Goal: Task Accomplishment & Management: Use online tool/utility

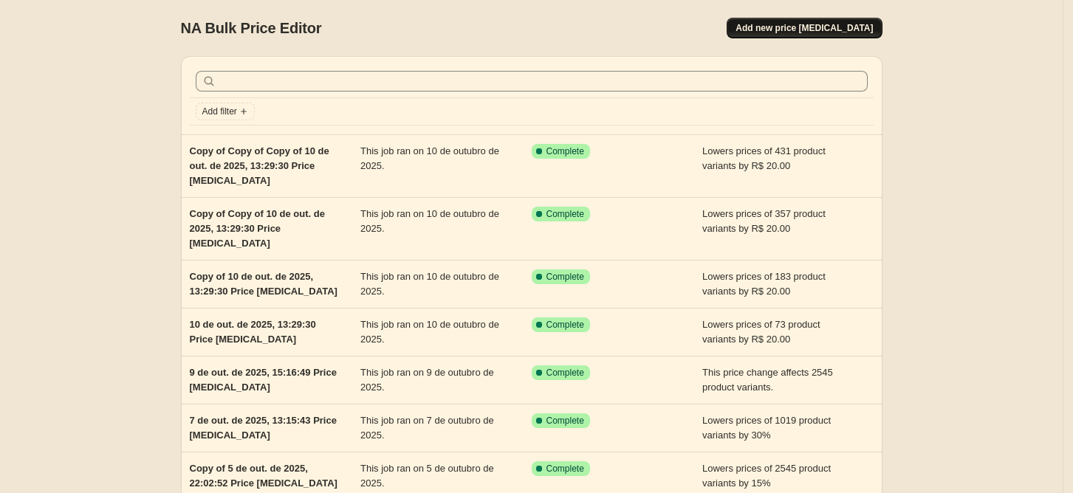
click at [820, 37] on button "Add new price [MEDICAL_DATA]" at bounding box center [804, 28] width 155 height 21
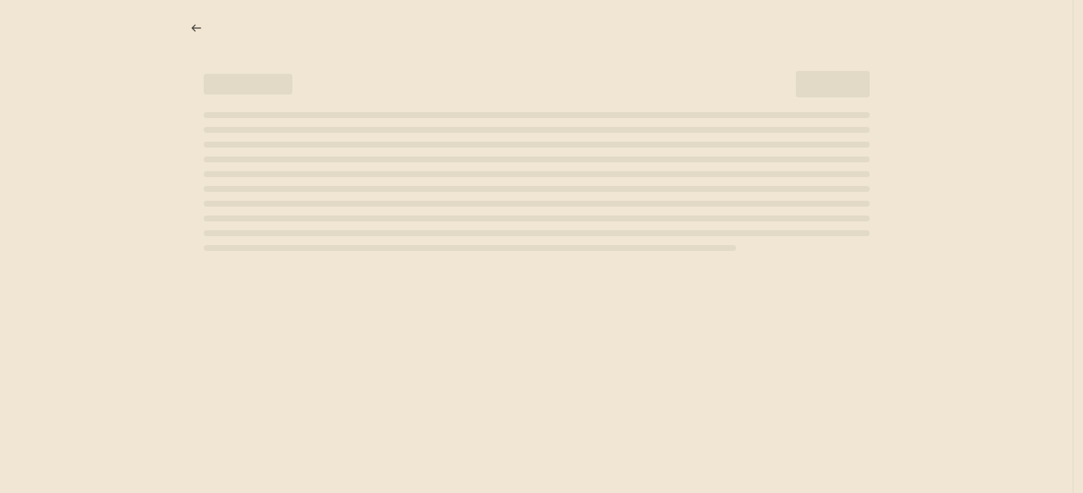
select select "percentage"
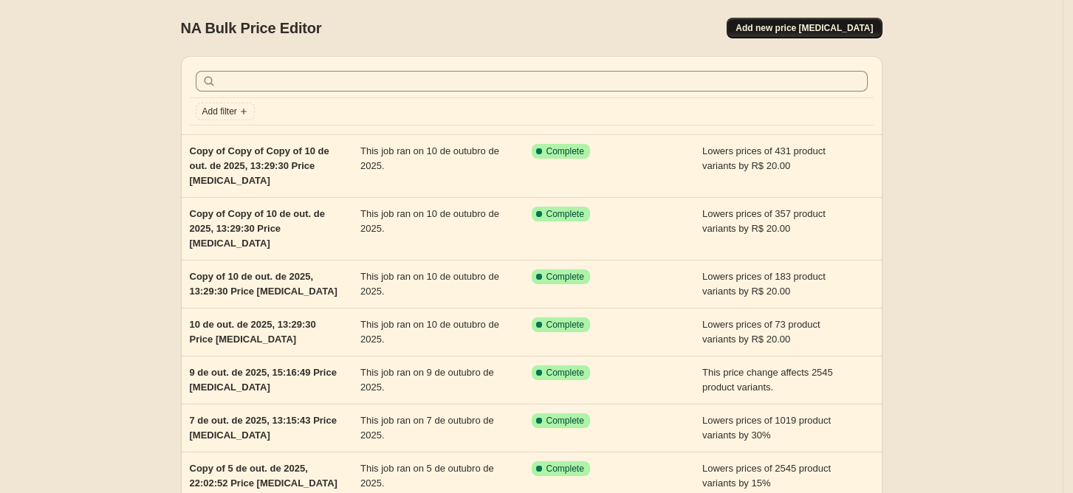
click at [856, 27] on span "Add new price [MEDICAL_DATA]" at bounding box center [803, 28] width 137 height 12
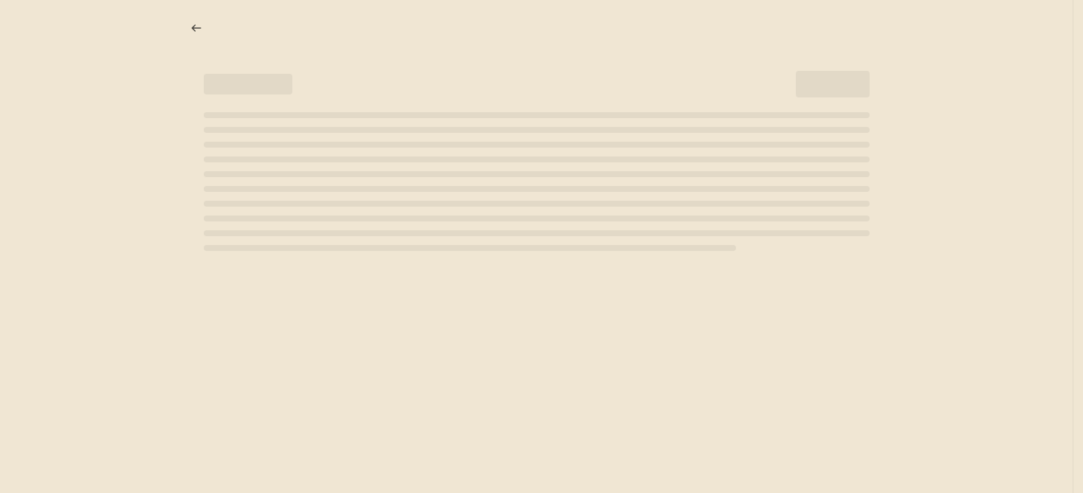
select select "percentage"
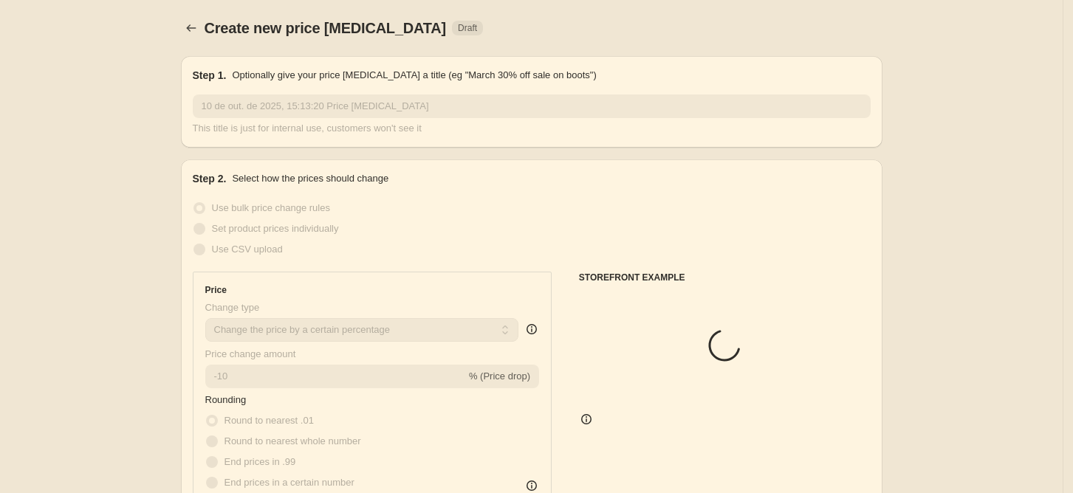
click at [538, 190] on div "Step 2. Select how the prices should change Use bulk price change rules Set pro…" at bounding box center [532, 418] width 678 height 495
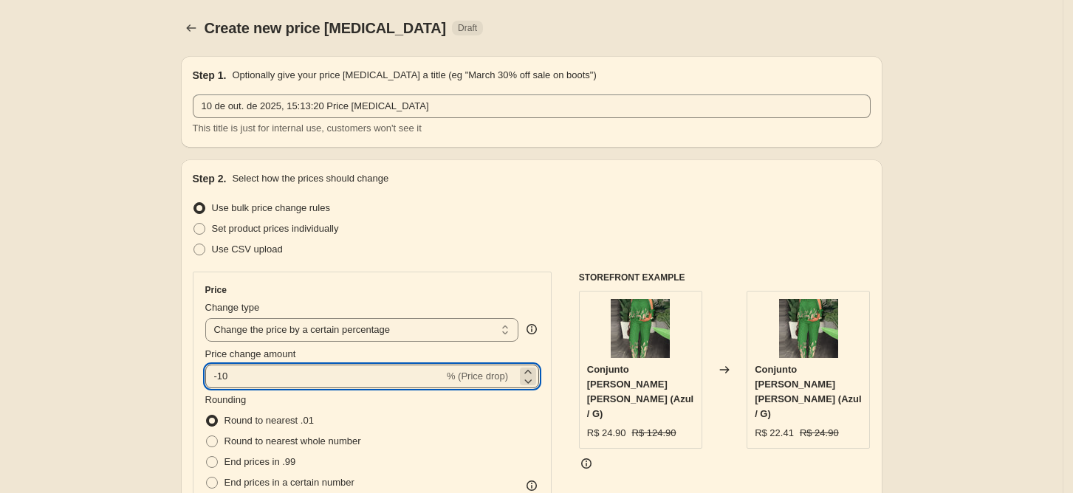
click at [286, 381] on input "-10" at bounding box center [324, 377] width 239 height 24
type input "-1"
type input "-50"
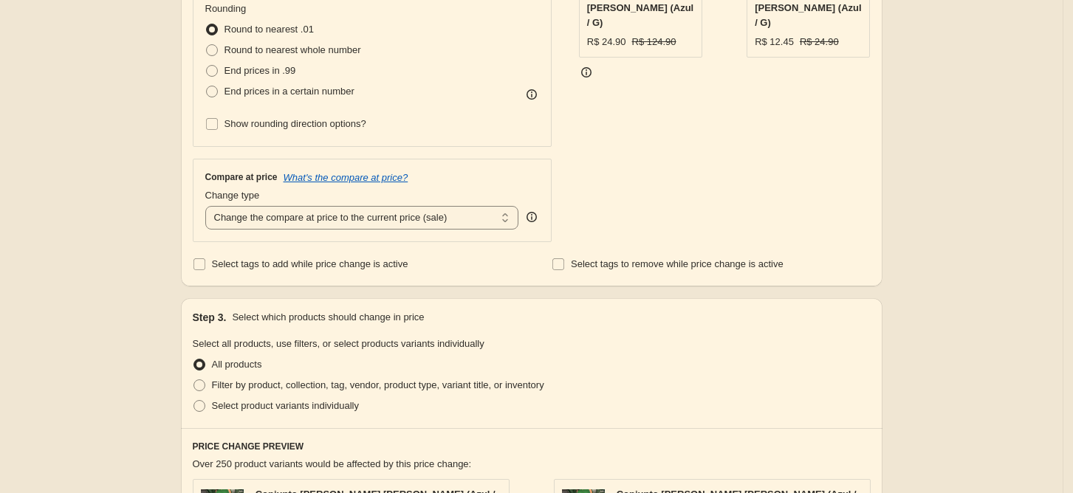
scroll to position [396, 0]
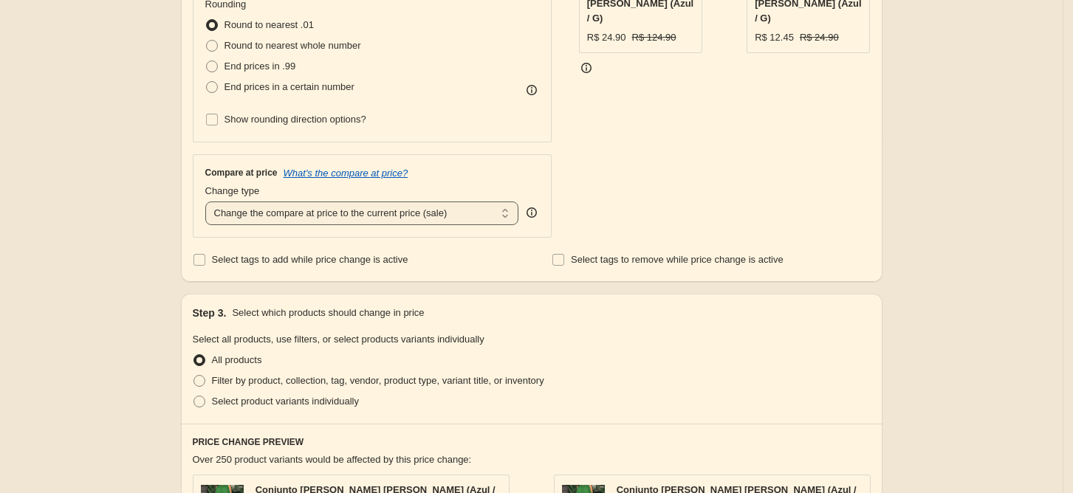
click at [301, 212] on select "Change the compare at price to the current price (sale) Change the compare at p…" at bounding box center [362, 214] width 314 height 24
click at [210, 202] on select "Change the compare at price to the current price (sale) Change the compare at p…" at bounding box center [362, 214] width 314 height 24
click at [232, 385] on span "Filter by product, collection, tag, vendor, product type, variant title, or inv…" at bounding box center [378, 380] width 332 height 11
click at [194, 376] on input "Filter by product, collection, tag, vendor, product type, variant title, or inv…" at bounding box center [193, 375] width 1 height 1
radio input "true"
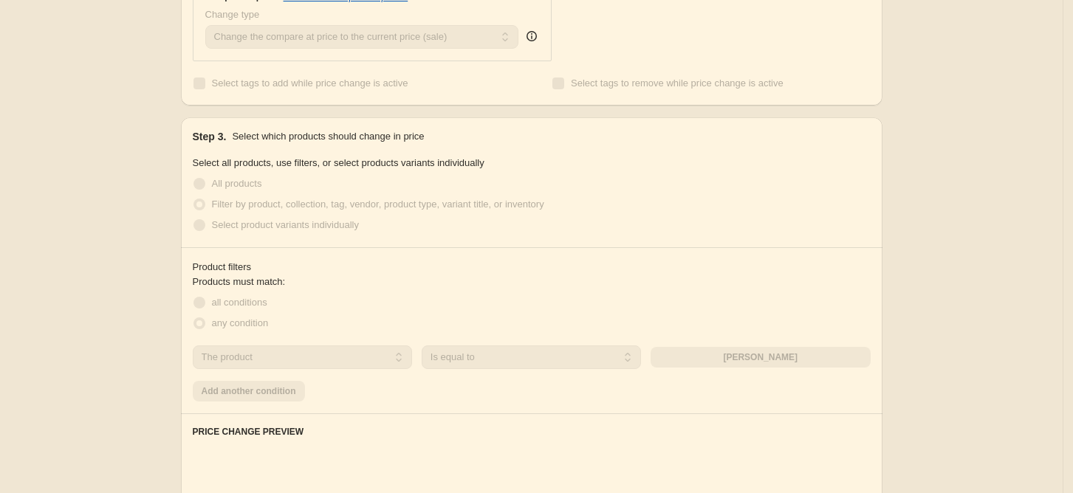
scroll to position [586, 0]
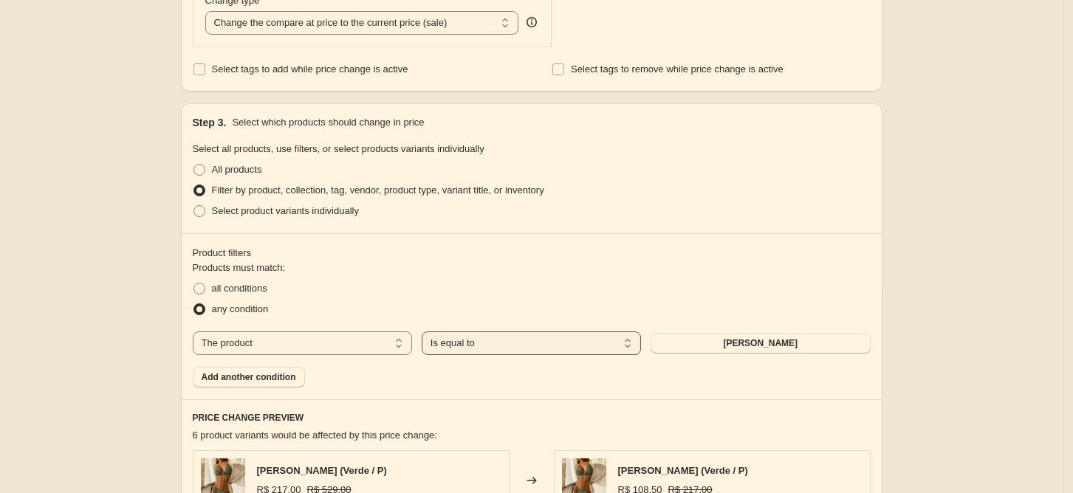
click at [499, 340] on select "Is equal to Is not equal to" at bounding box center [531, 344] width 219 height 24
click at [244, 345] on select "The product The product's collection The product's tag The product's vendor The…" at bounding box center [302, 344] width 219 height 24
select select "collection"
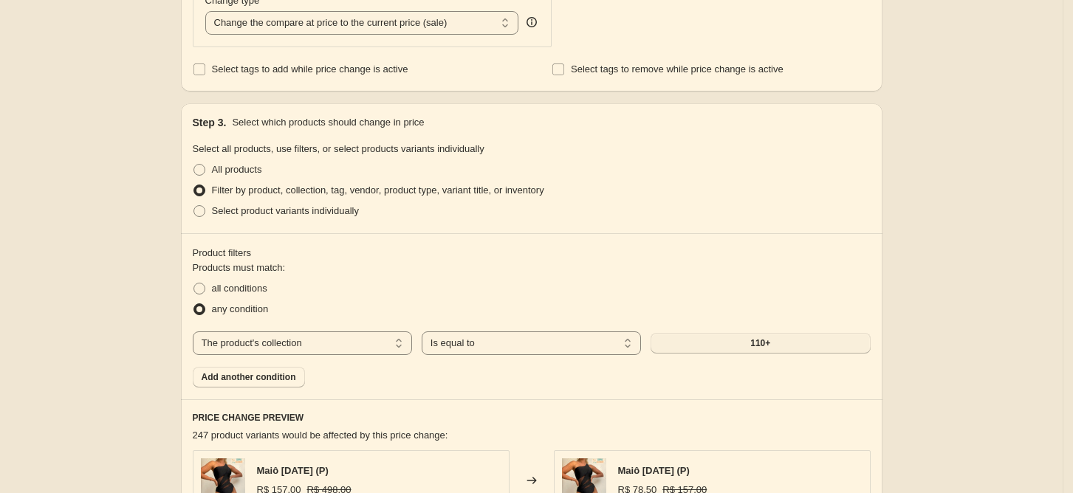
click at [738, 348] on button "110+" at bounding box center [760, 343] width 219 height 21
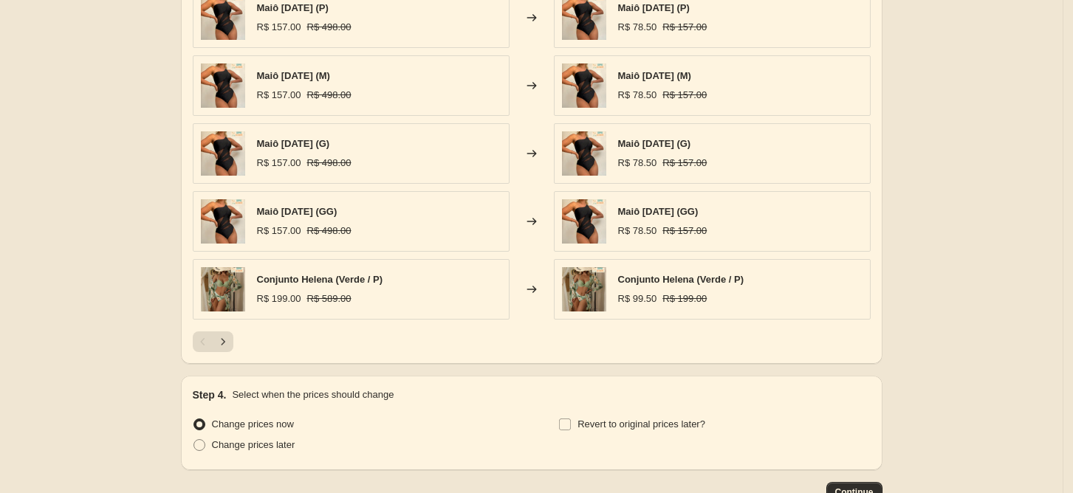
scroll to position [1148, 0]
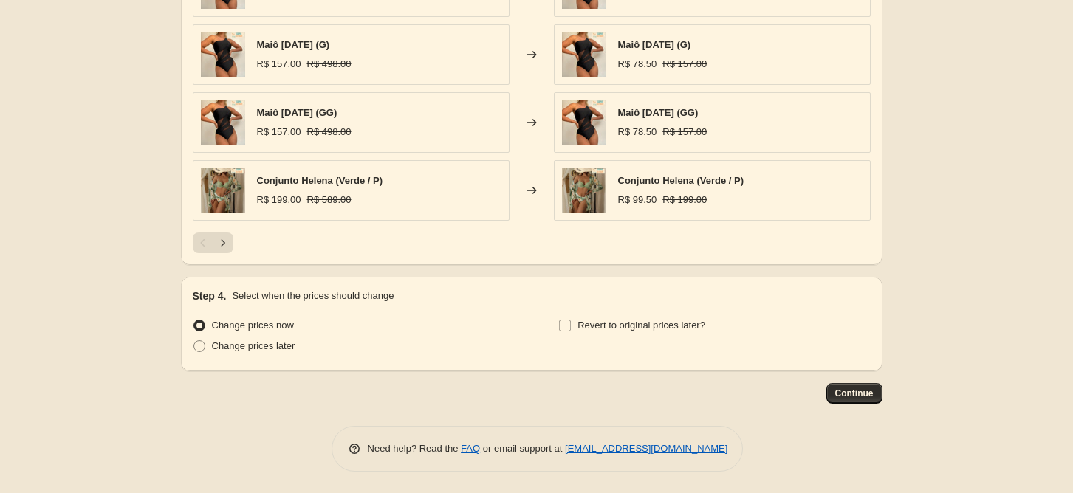
click at [860, 402] on button "Continue" at bounding box center [854, 393] width 56 height 21
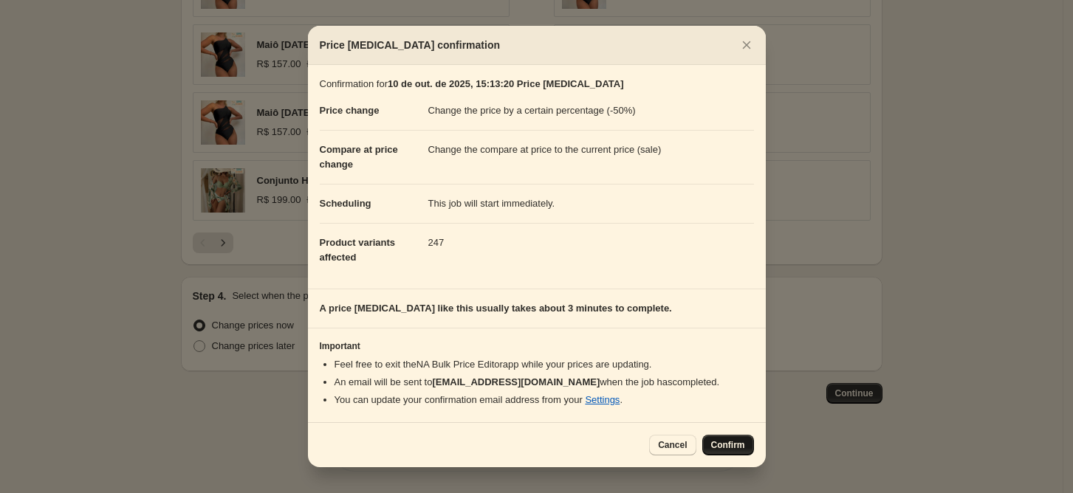
click at [735, 449] on span "Confirm" at bounding box center [728, 445] width 34 height 12
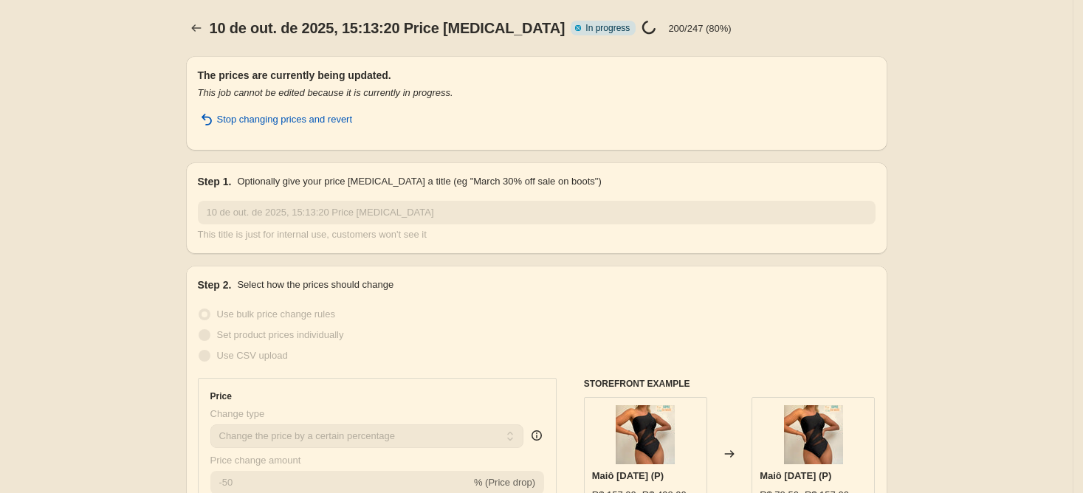
select select "percentage"
select select "collection"
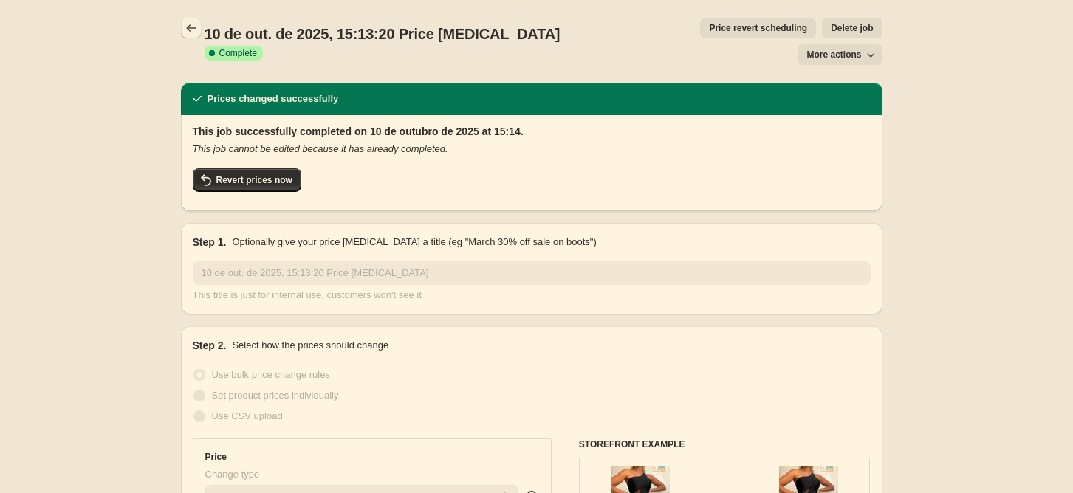
click at [199, 27] on icon "Price change jobs" at bounding box center [191, 28] width 15 height 15
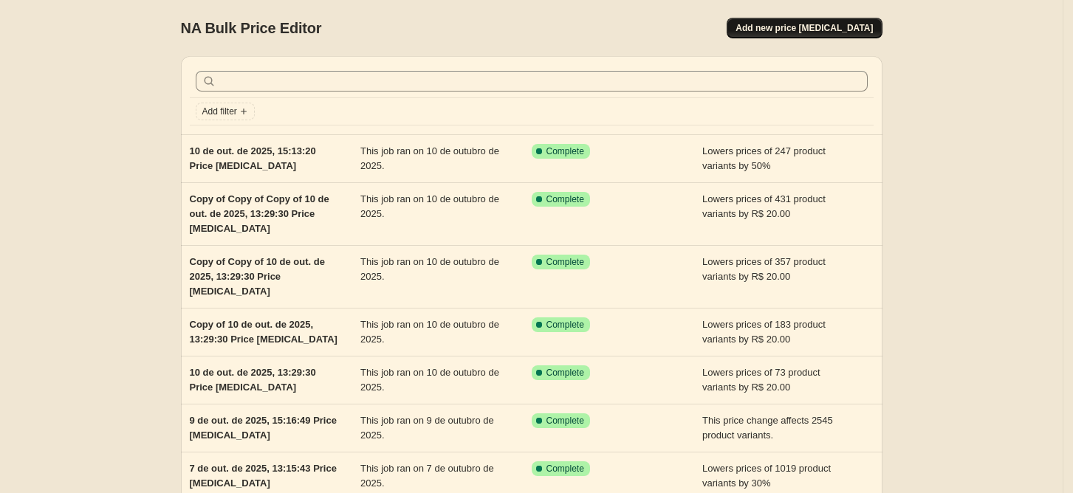
click at [815, 34] on button "Add new price [MEDICAL_DATA]" at bounding box center [804, 28] width 155 height 21
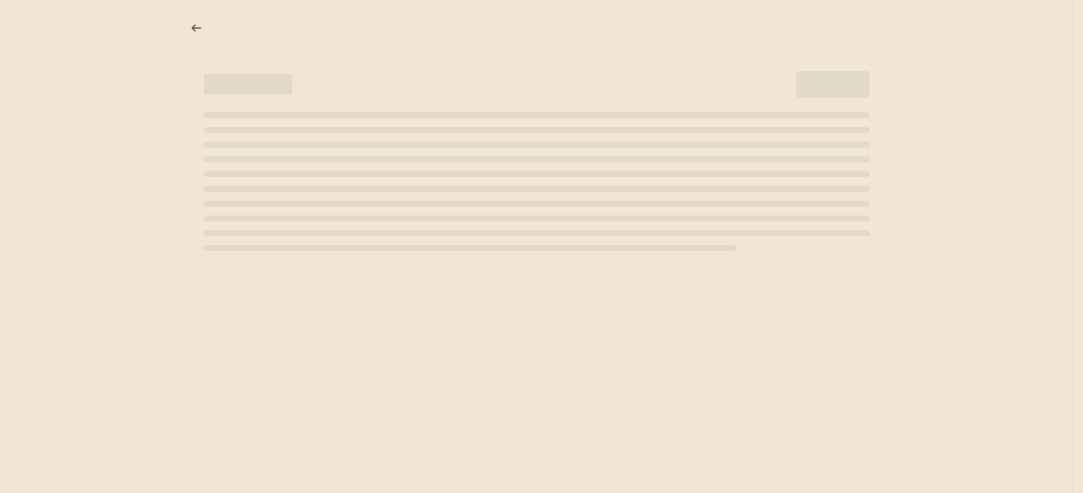
select select "percentage"
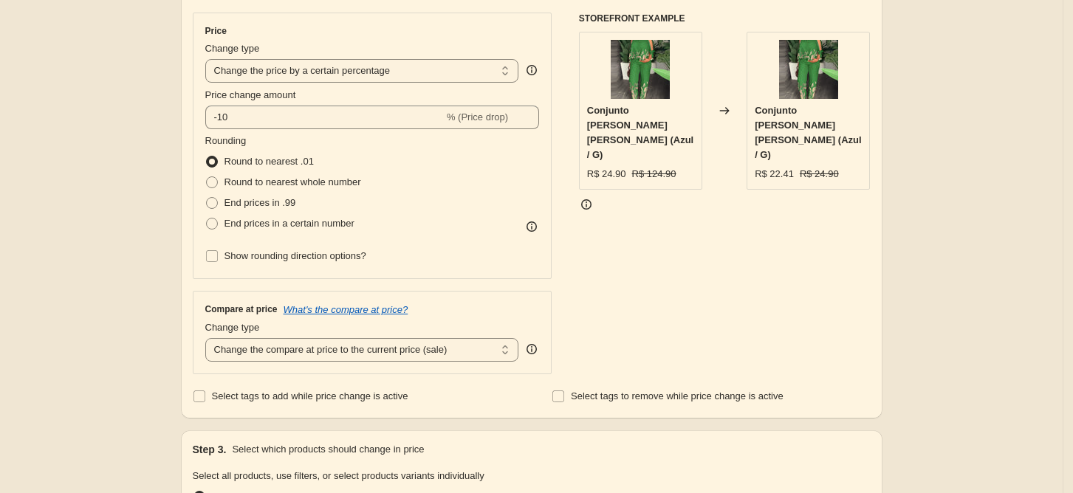
scroll to position [263, 0]
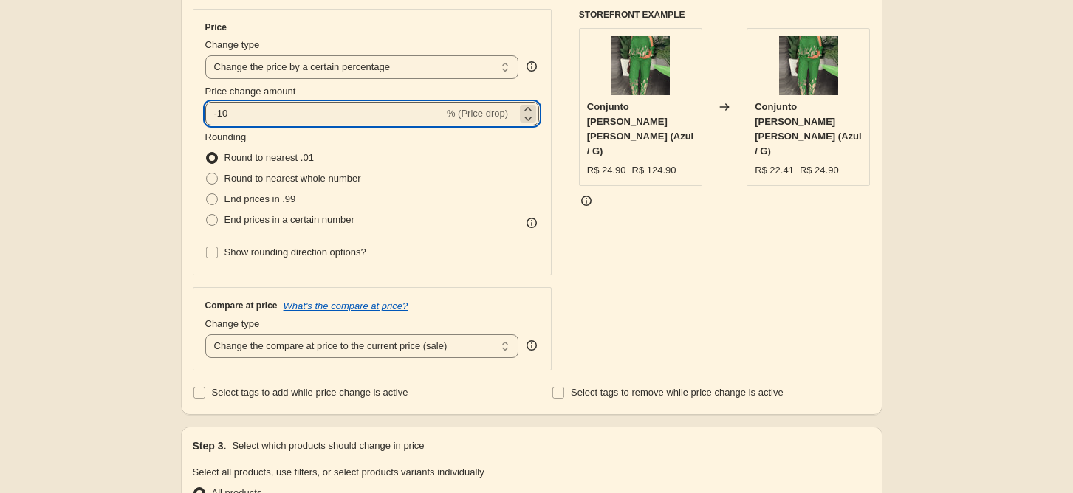
click at [305, 109] on input "-10" at bounding box center [324, 114] width 239 height 24
type input "-1"
type input "-20"
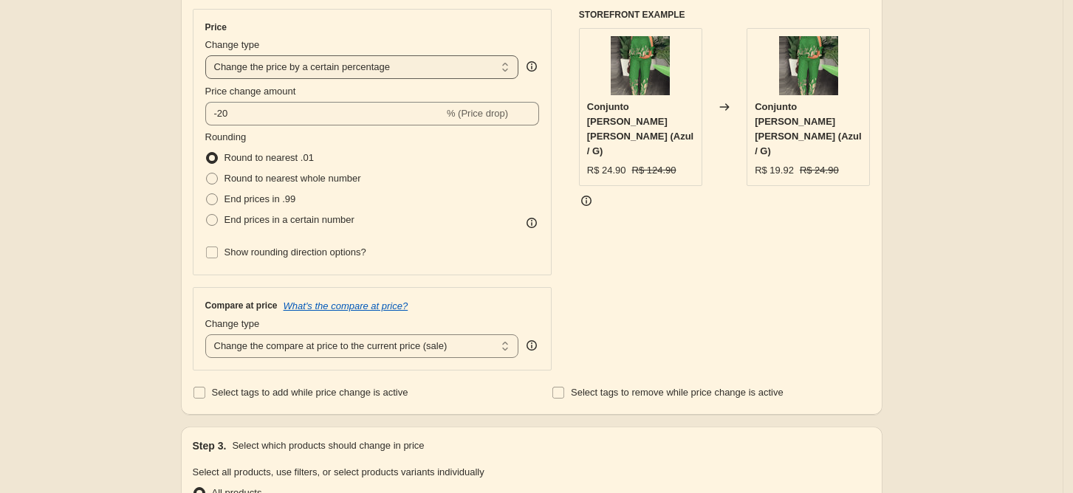
click at [302, 61] on select "Change the price to a certain amount Change the price by a certain amount Chang…" at bounding box center [362, 67] width 314 height 24
select select "by"
click at [210, 55] on select "Change the price to a certain amount Change the price by a certain amount Chang…" at bounding box center [362, 67] width 314 height 24
type input "-10.00"
click at [346, 359] on div "Compare at price What's the compare at price? Change type Change the compare at…" at bounding box center [373, 328] width 360 height 83
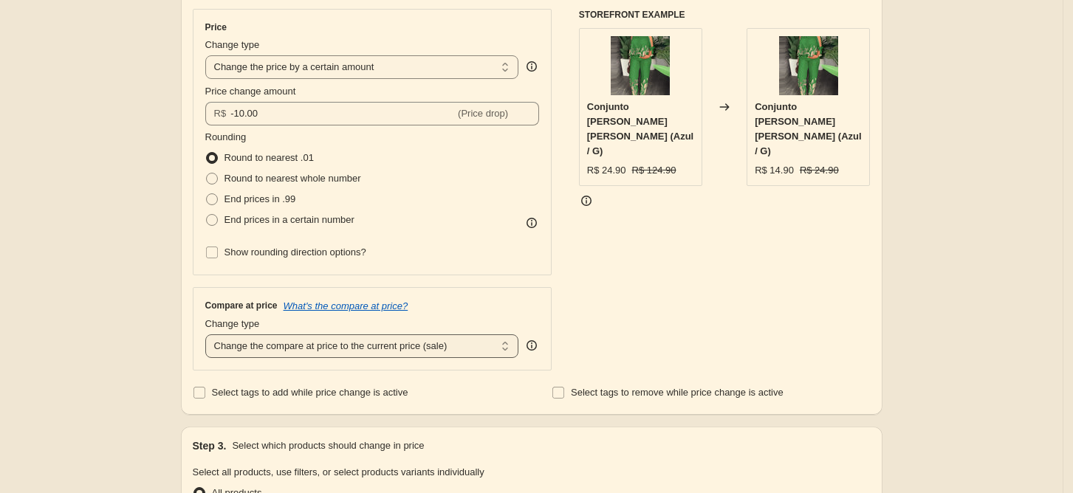
click at [351, 354] on select "Change the compare at price to the current price (sale) Change the compare at p…" at bounding box center [362, 347] width 314 height 24
select select "by"
click at [210, 335] on select "Change the compare at price to the current price (sale) Change the compare at p…" at bounding box center [362, 347] width 314 height 24
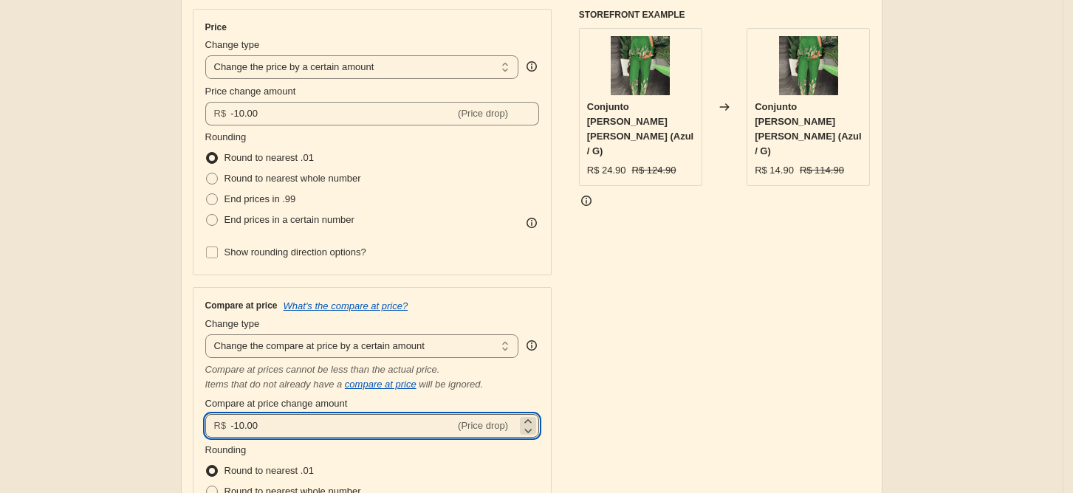
click at [275, 423] on input "-10.00" at bounding box center [342, 426] width 224 height 24
type input "-1"
type input "-20.00"
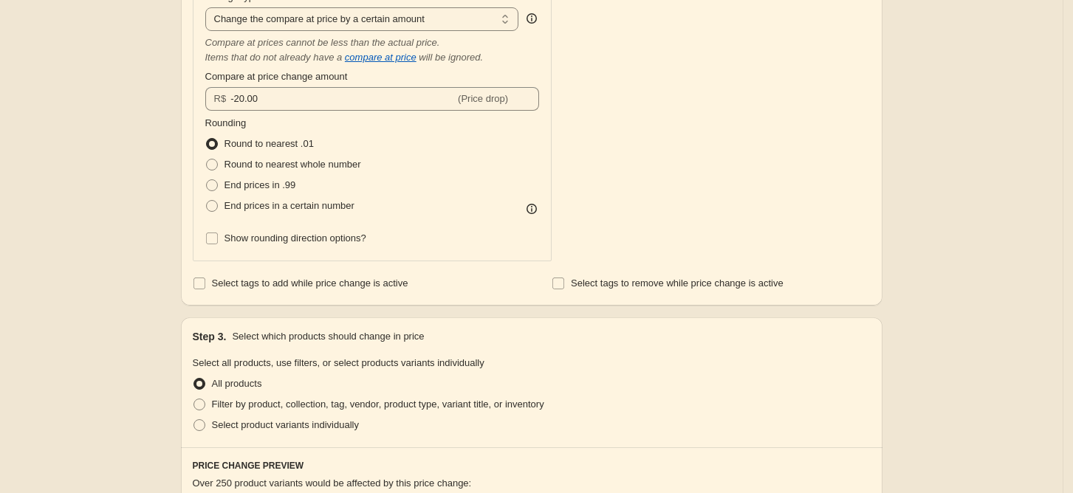
scroll to position [706, 0]
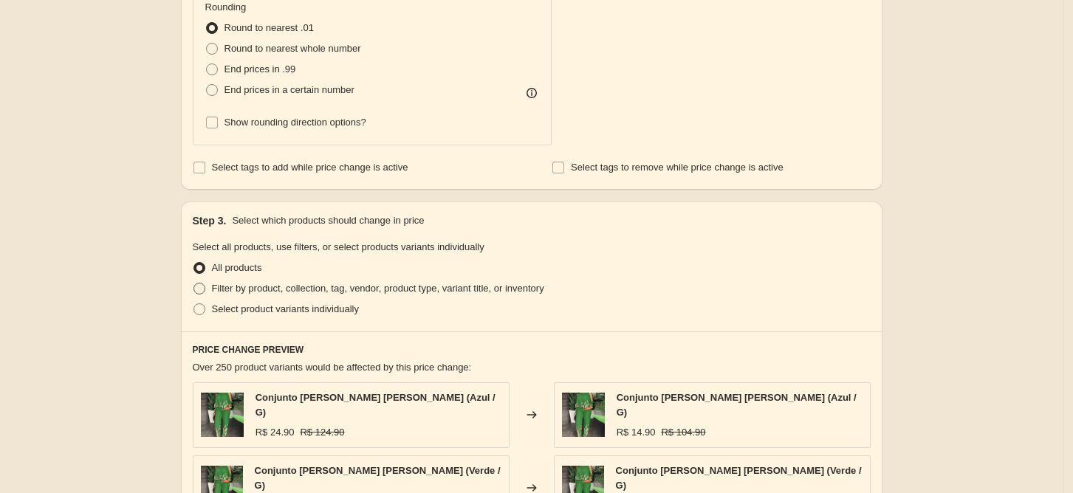
click at [222, 292] on span "Filter by product, collection, tag, vendor, product type, variant title, or inv…" at bounding box center [378, 288] width 332 height 11
click at [194, 284] on input "Filter by product, collection, tag, vendor, product type, variant title, or inv…" at bounding box center [193, 283] width 1 height 1
radio input "true"
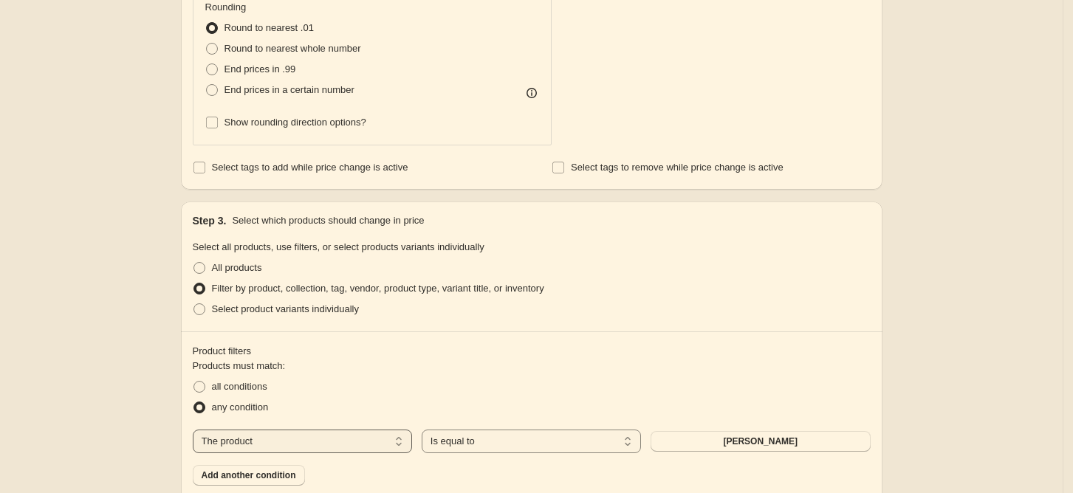
click at [362, 445] on select "The product The product's collection The product's tag The product's vendor The…" at bounding box center [302, 442] width 219 height 24
select select "collection"
click at [696, 452] on div "The product The product's collection The product's tag The product's vendor The…" at bounding box center [532, 442] width 678 height 24
click at [763, 452] on div "The product The product's collection The product's tag The product's vendor The…" at bounding box center [532, 442] width 678 height 24
click at [761, 446] on span "110+" at bounding box center [760, 442] width 20 height 12
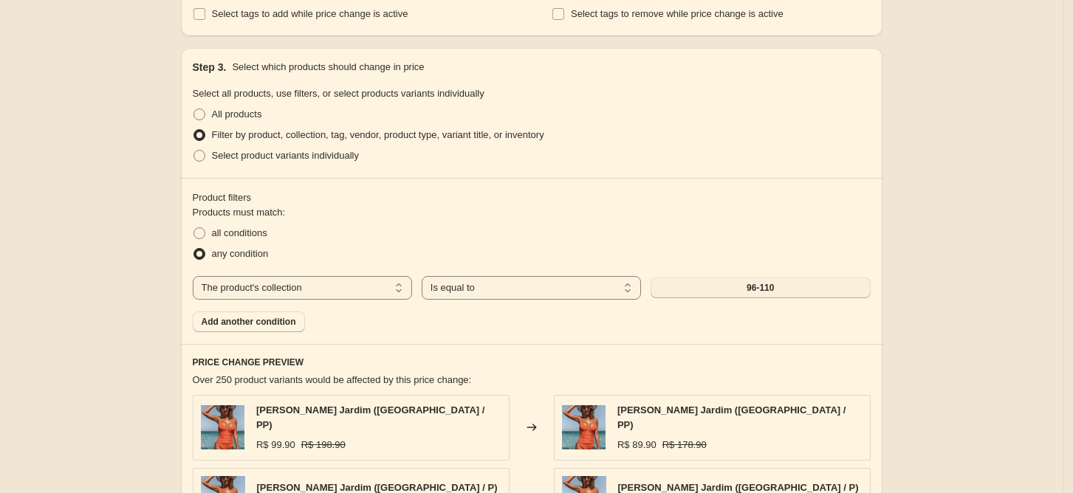
scroll to position [1366, 0]
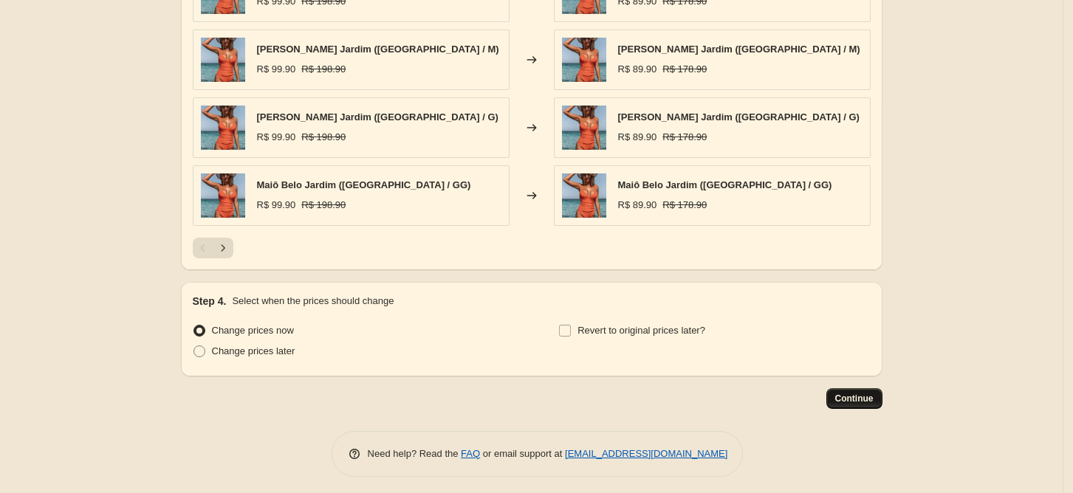
click at [867, 388] on button "Continue" at bounding box center [854, 398] width 56 height 21
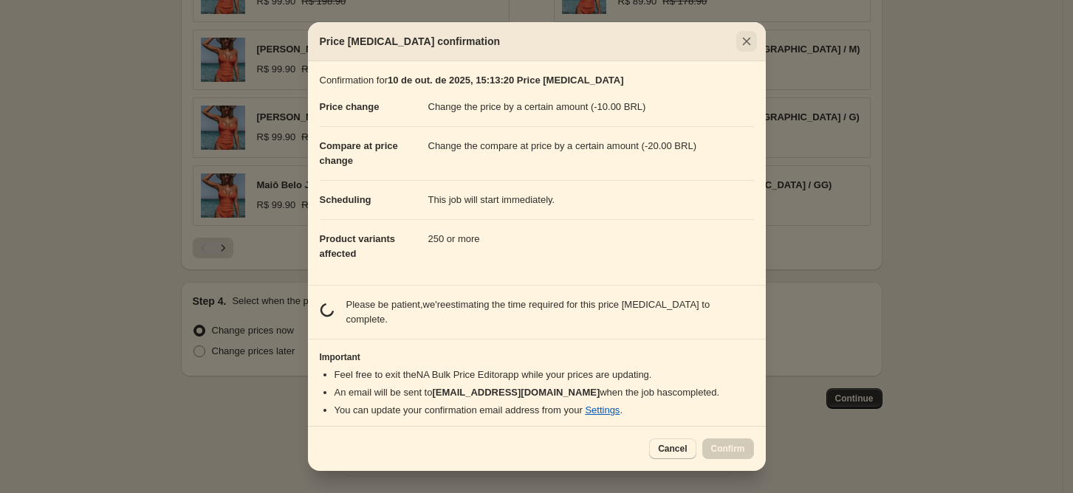
click at [750, 49] on icon "Close" at bounding box center [746, 41] width 15 height 15
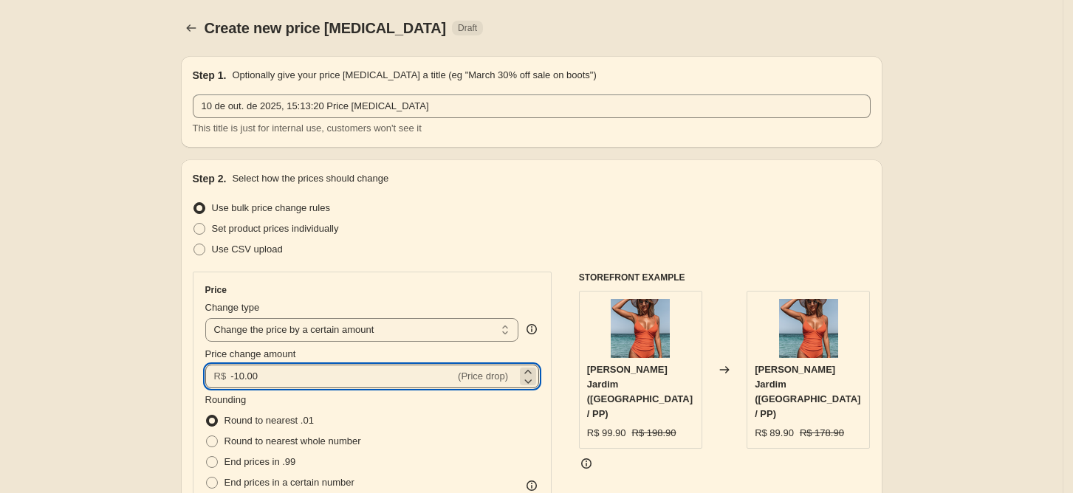
click at [242, 377] on input "-10.00" at bounding box center [342, 377] width 224 height 24
type input "-20.00"
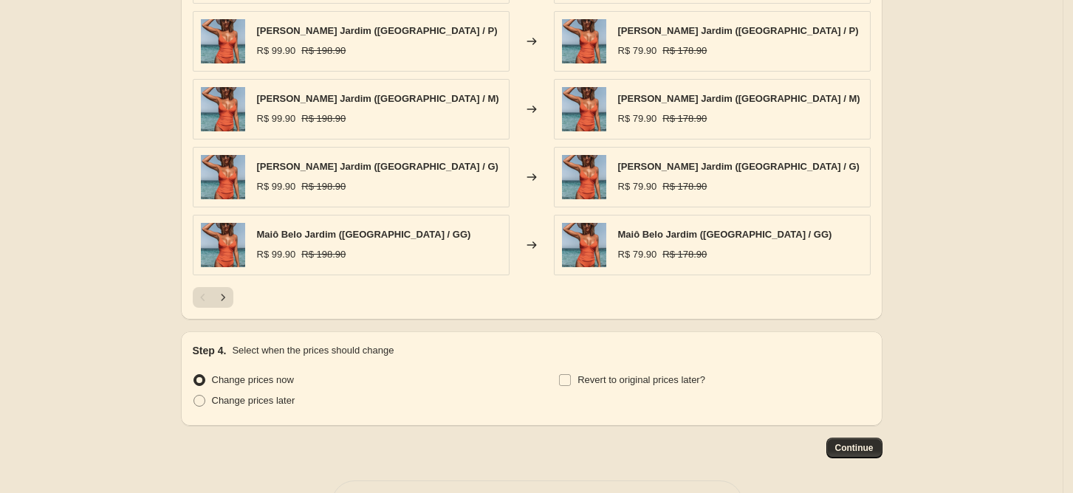
scroll to position [1366, 0]
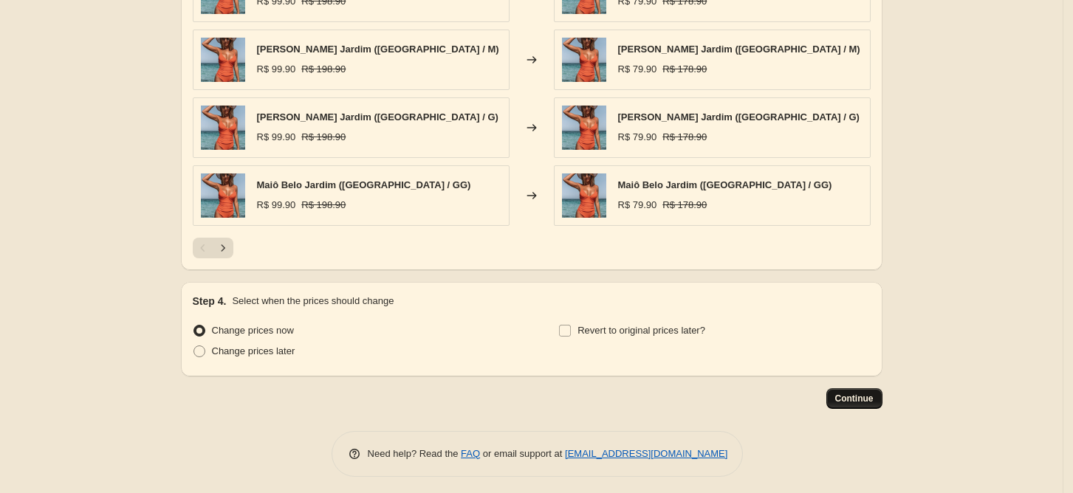
click at [857, 393] on span "Continue" at bounding box center [854, 399] width 38 height 12
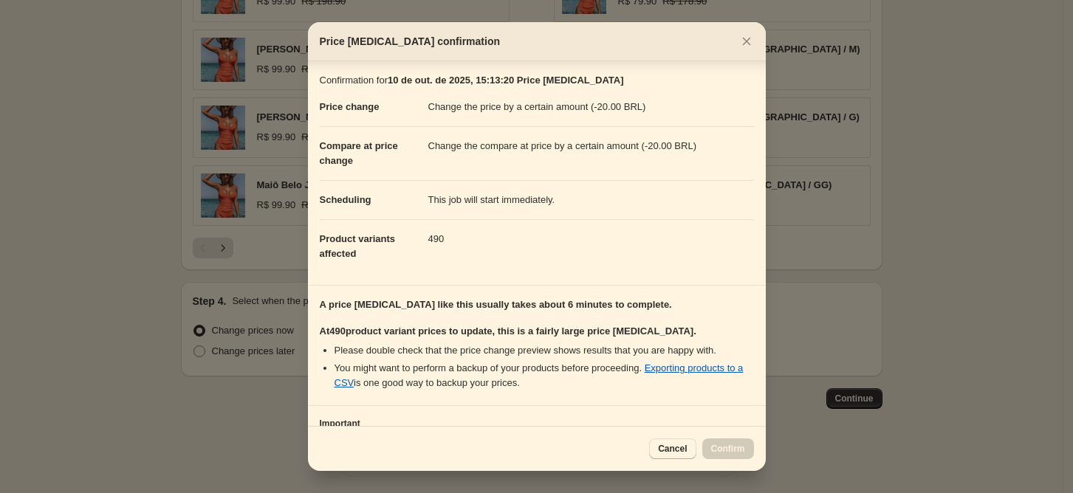
scroll to position [117, 0]
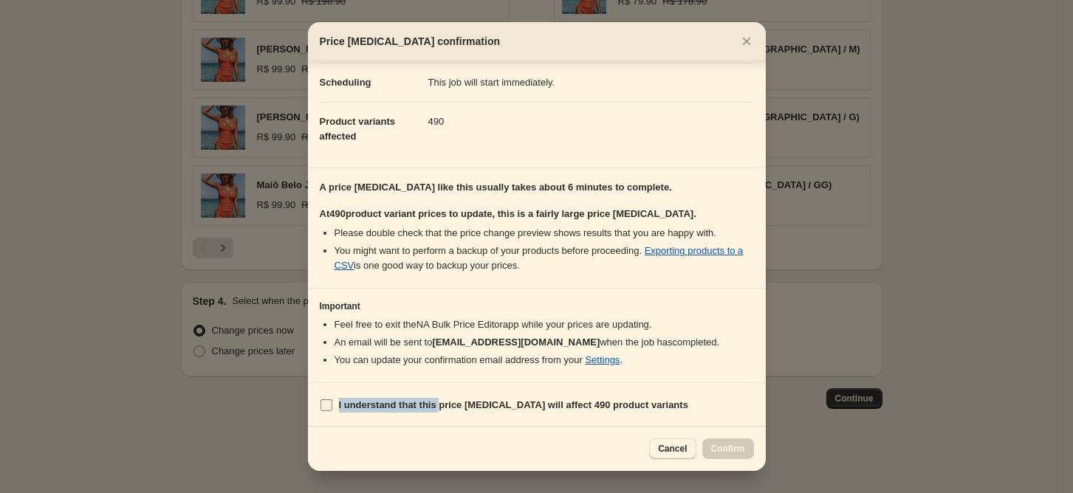
drag, startPoint x: 439, startPoint y: 393, endPoint x: 439, endPoint y: 405, distance: 11.8
click at [439, 405] on section "I understand that this price [MEDICAL_DATA] will affect 490 product variants" at bounding box center [537, 405] width 458 height 44
click at [439, 405] on b "I understand that this price [MEDICAL_DATA] will affect 490 product variants" at bounding box center [513, 405] width 349 height 11
click at [332, 405] on input "I understand that this price [MEDICAL_DATA] will affect 490 product variants" at bounding box center [326, 406] width 12 height 12
checkbox input "true"
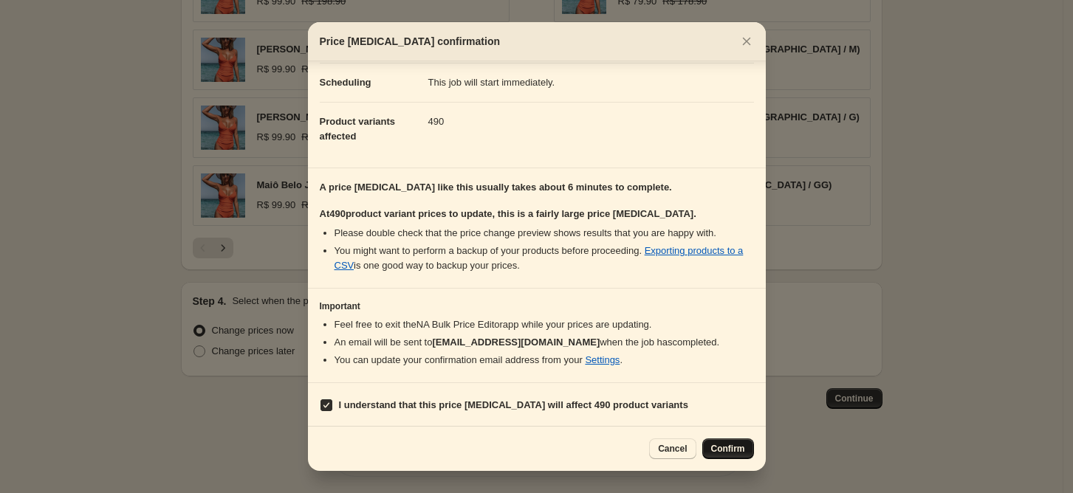
click at [719, 450] on span "Confirm" at bounding box center [728, 449] width 34 height 12
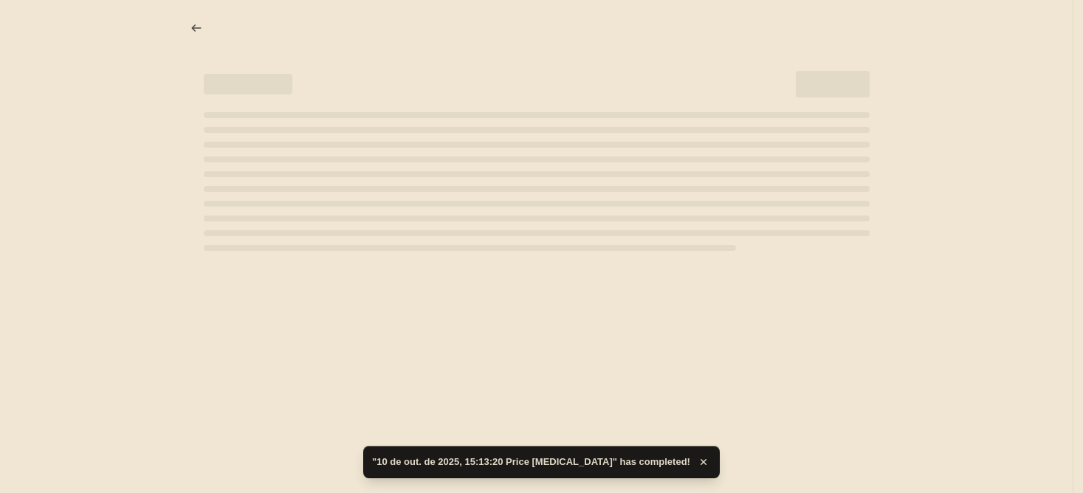
select select "by"
select select "collection"
